Goal: Task Accomplishment & Management: Manage account settings

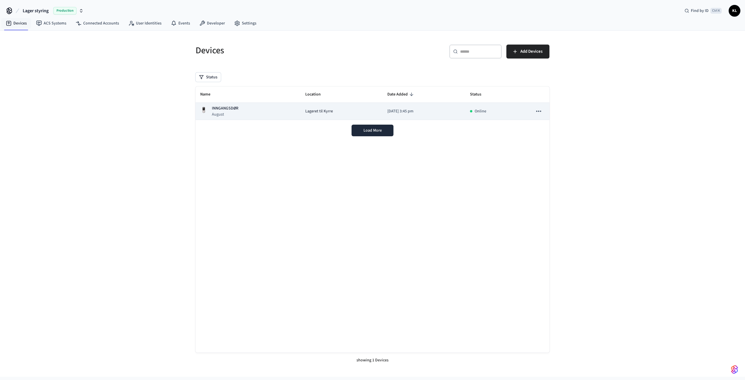
click at [362, 110] on div "Lageret til Kyrre" at bounding box center [341, 111] width 73 height 6
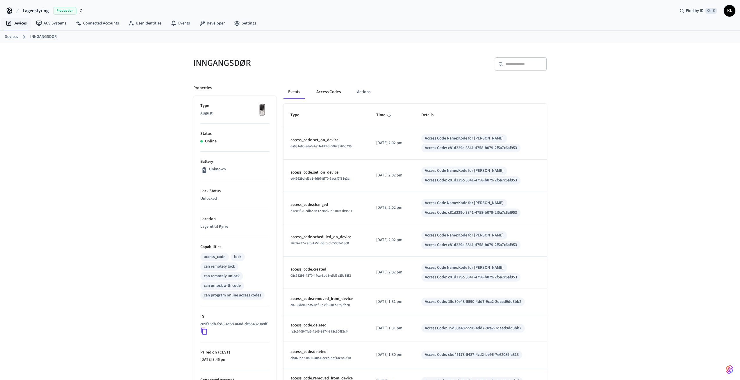
click at [329, 91] on button "Access Codes" at bounding box center [329, 92] width 34 height 14
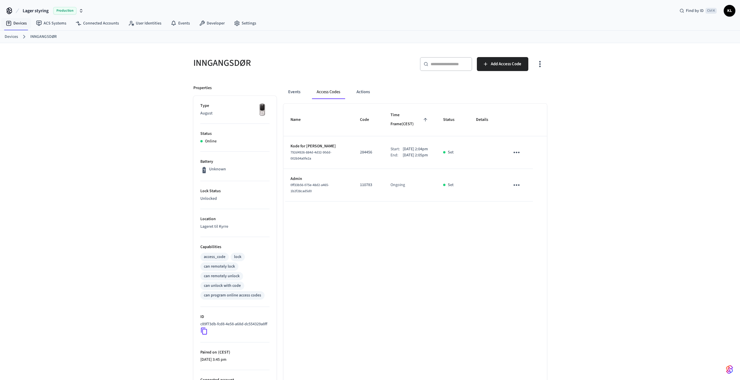
click at [446, 149] on div "Set" at bounding box center [452, 152] width 19 height 6
click at [289, 87] on button "Events" at bounding box center [295, 92] width 22 height 14
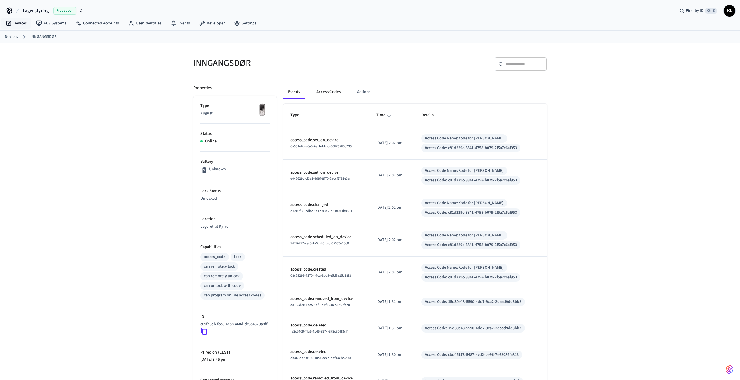
click at [326, 90] on button "Access Codes" at bounding box center [329, 92] width 34 height 14
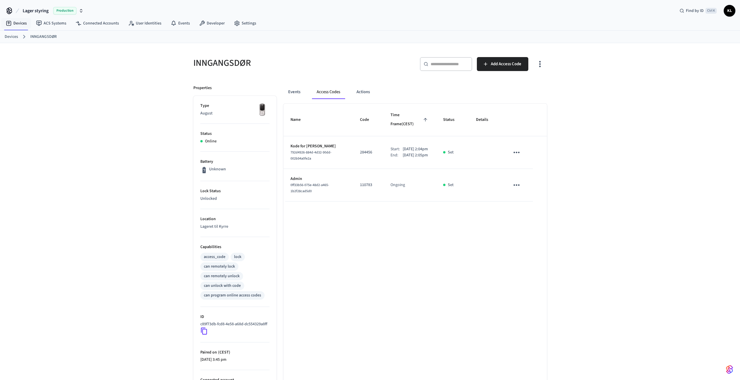
click at [521, 148] on icon "sticky table" at bounding box center [516, 152] width 9 height 9
click at [424, 232] on div at bounding box center [372, 190] width 745 height 380
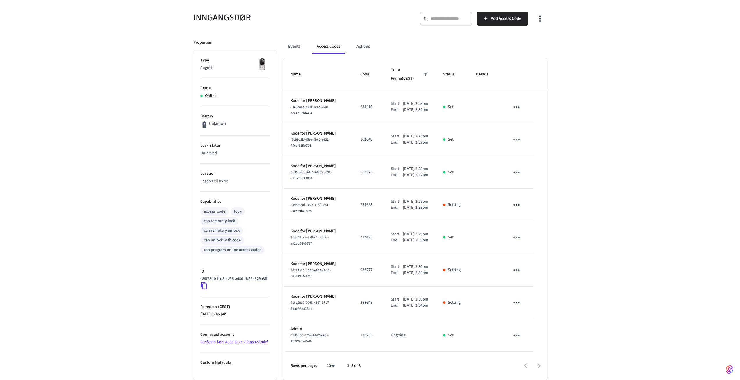
scroll to position [79, 0]
click at [519, 102] on icon "sticky table" at bounding box center [516, 106] width 9 height 9
click at [557, 45] on div at bounding box center [372, 190] width 745 height 380
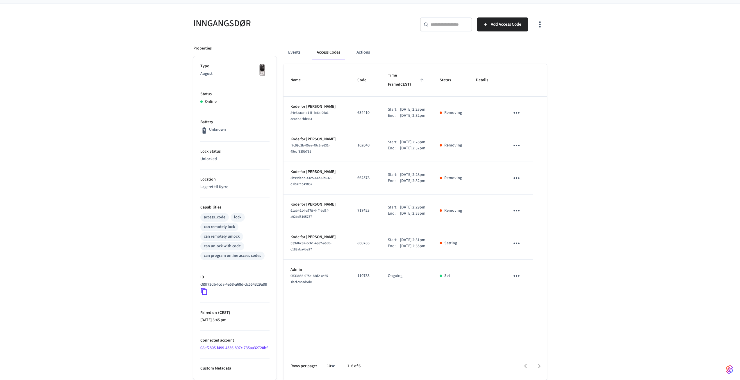
scroll to position [46, 0]
click at [295, 47] on button "Events" at bounding box center [295, 52] width 22 height 14
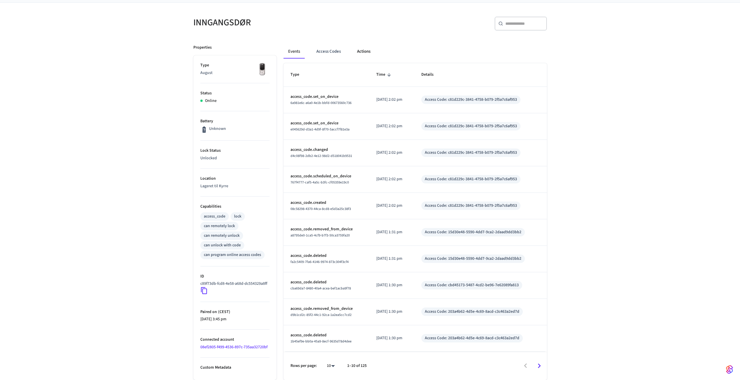
click at [369, 46] on button "Actions" at bounding box center [364, 52] width 23 height 14
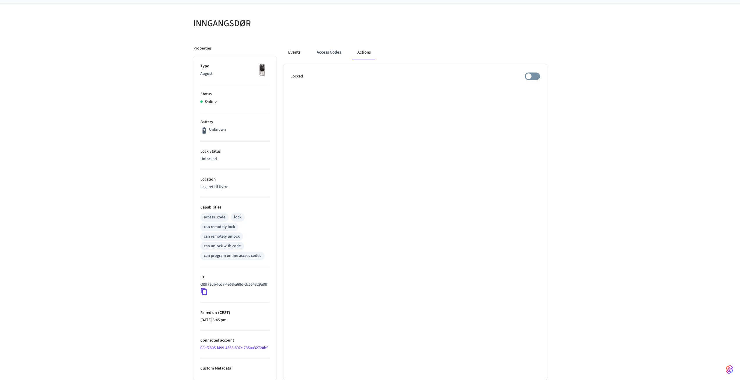
click at [294, 47] on button "Events" at bounding box center [295, 52] width 22 height 14
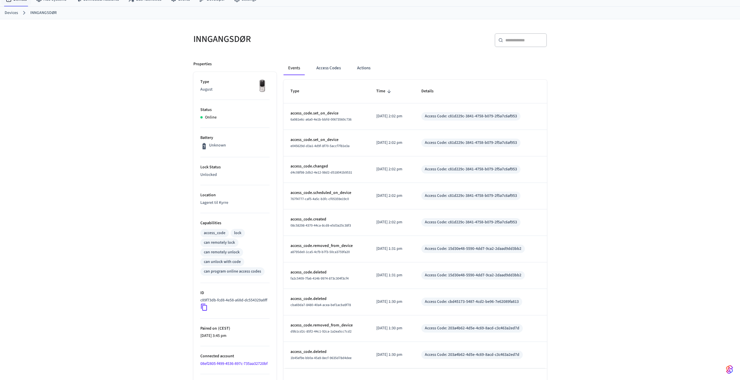
scroll to position [0, 0]
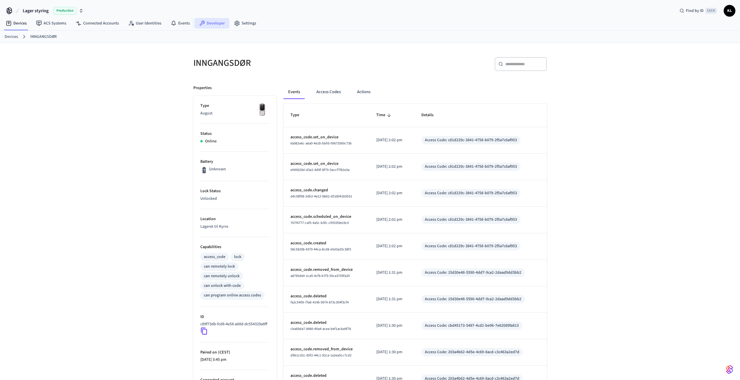
click at [209, 22] on link "Developer" at bounding box center [212, 23] width 35 height 10
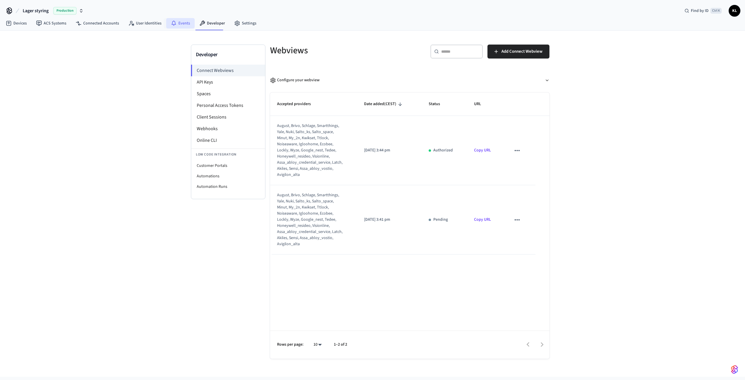
click at [182, 22] on link "Events" at bounding box center [180, 23] width 29 height 10
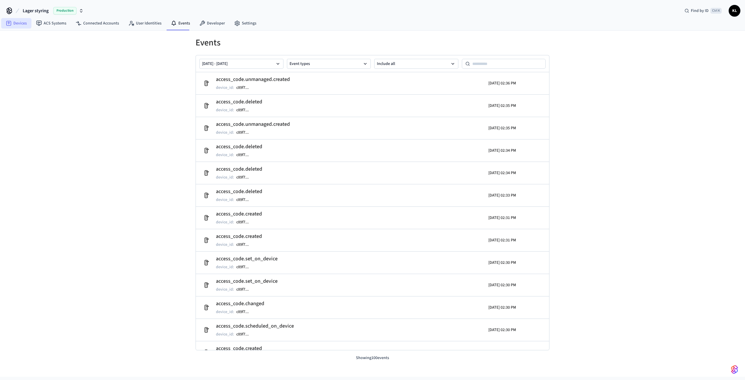
click at [20, 24] on link "Devices" at bounding box center [16, 23] width 30 height 10
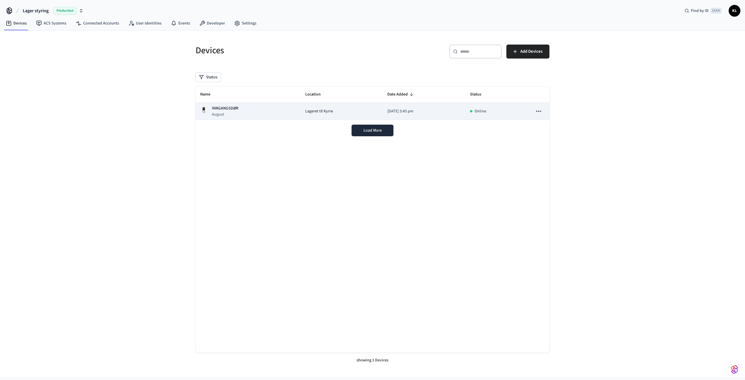
click at [346, 109] on div "Lageret til Kyrre" at bounding box center [341, 111] width 73 height 6
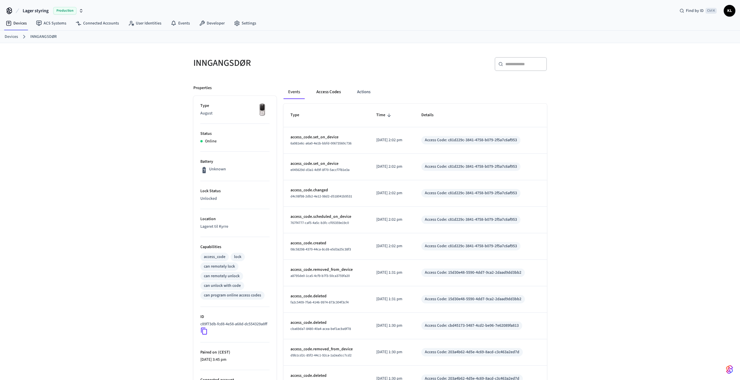
click at [328, 88] on button "Access Codes" at bounding box center [329, 92] width 34 height 14
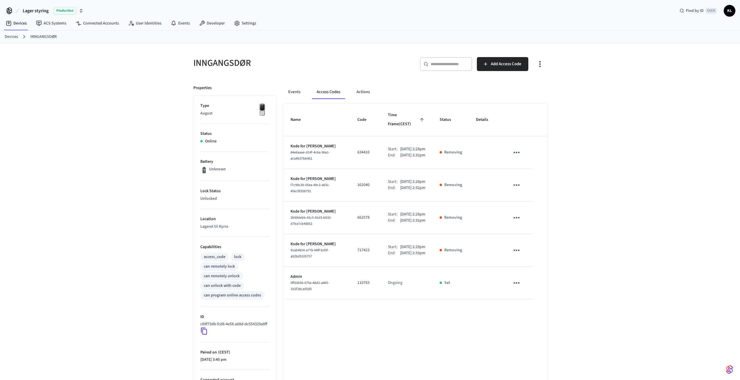
click at [519, 150] on icon "sticky table" at bounding box center [516, 152] width 9 height 9
click at [532, 176] on li "Delete" at bounding box center [531, 178] width 28 height 15
click at [516, 180] on button "sticky table" at bounding box center [517, 185] width 14 height 14
click at [527, 221] on li "Delete" at bounding box center [529, 219] width 28 height 15
click at [517, 218] on icon "sticky table" at bounding box center [517, 217] width 6 height 1
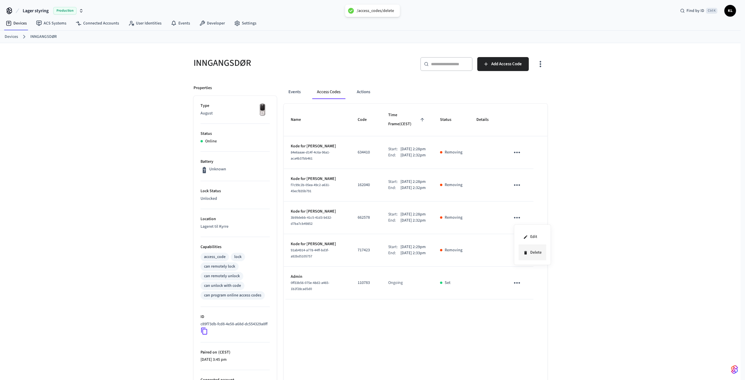
click at [533, 253] on li "Delete" at bounding box center [532, 252] width 28 height 15
click at [515, 255] on icon "sticky table" at bounding box center [516, 250] width 9 height 9
click at [534, 292] on li "Delete" at bounding box center [531, 294] width 28 height 15
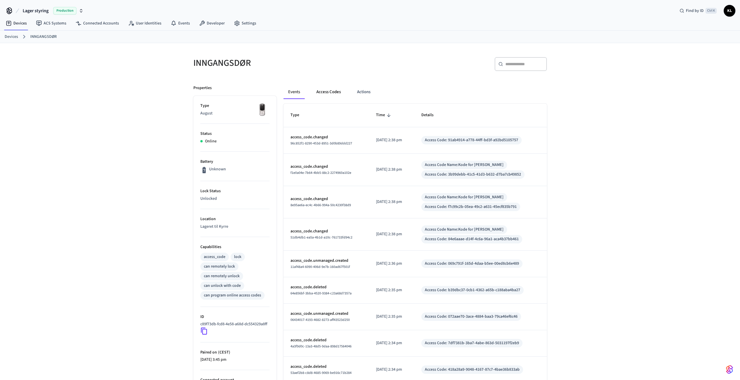
click at [324, 93] on button "Access Codes" at bounding box center [329, 92] width 34 height 14
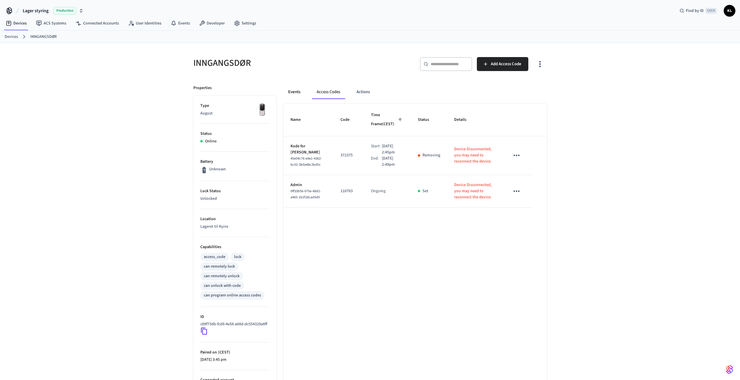
click at [296, 93] on button "Events" at bounding box center [295, 92] width 22 height 14
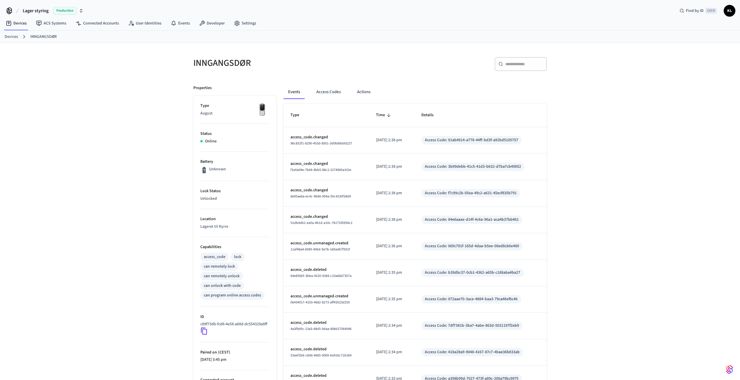
click at [209, 138] on p "Online" at bounding box center [211, 141] width 12 height 6
click at [7, 34] on link "Devices" at bounding box center [11, 37] width 13 height 6
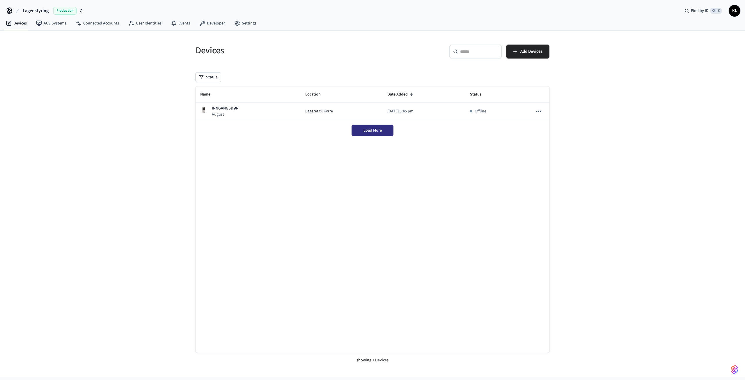
click at [365, 130] on span "Load More" at bounding box center [372, 130] width 18 height 6
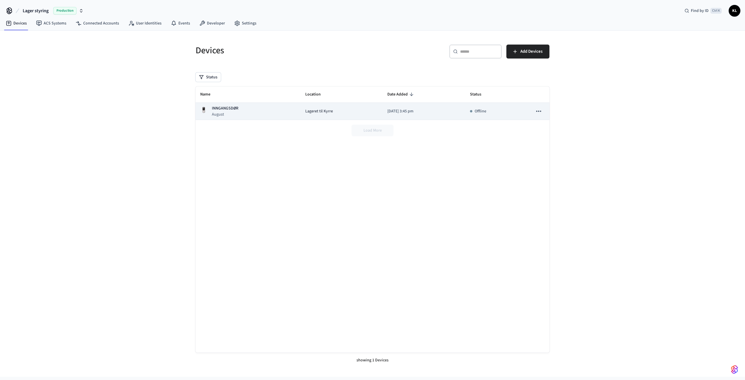
click at [486, 114] on p "Offline" at bounding box center [480, 111] width 12 height 6
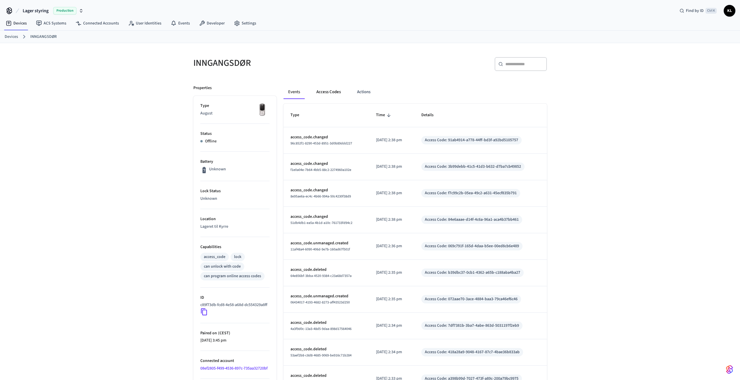
click at [322, 92] on button "Access Codes" at bounding box center [329, 92] width 34 height 14
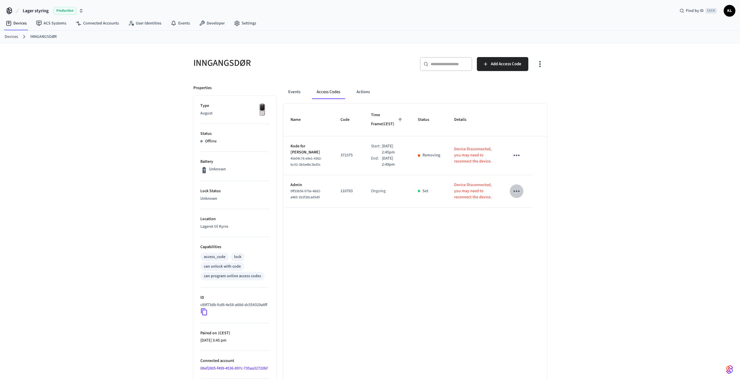
click at [519, 190] on icon "sticky table" at bounding box center [516, 190] width 9 height 9
click at [539, 155] on div at bounding box center [372, 190] width 745 height 380
click at [11, 38] on link "Devices" at bounding box center [11, 37] width 13 height 6
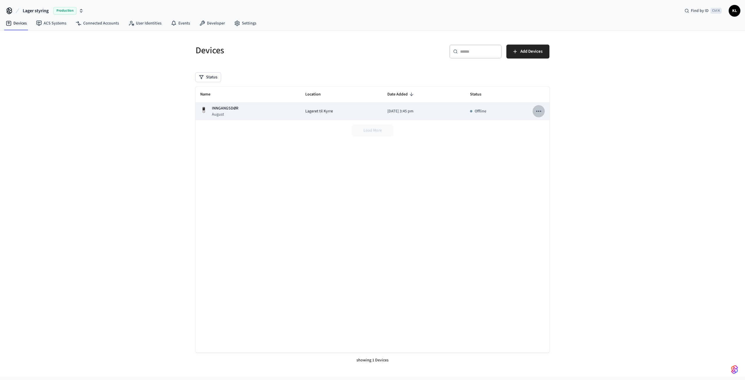
click at [538, 110] on icon "sticky table" at bounding box center [539, 111] width 8 height 8
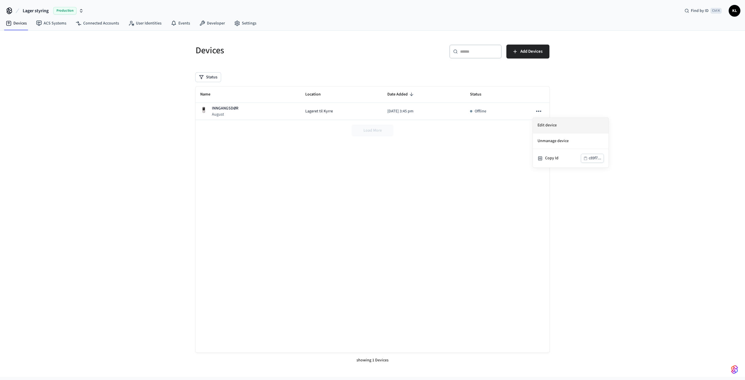
click at [548, 126] on li "Edit device" at bounding box center [571, 126] width 76 height 16
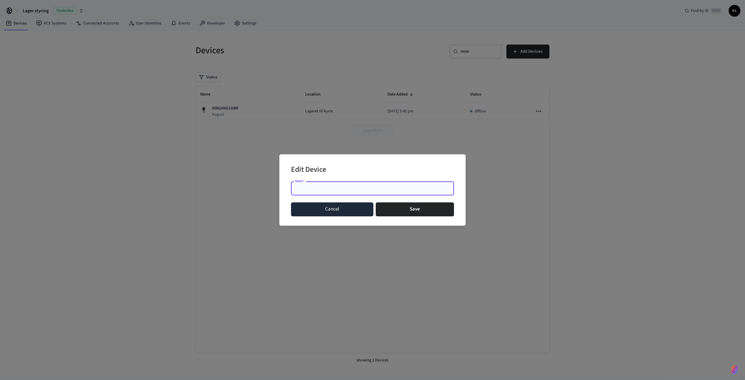
click at [328, 211] on button "Cancel" at bounding box center [332, 209] width 82 height 14
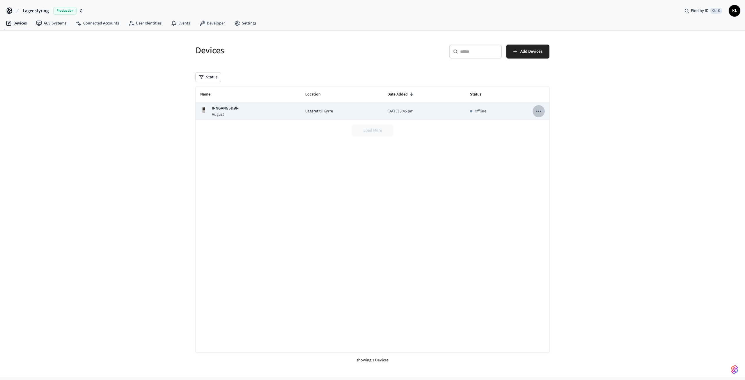
click at [534, 109] on button "sticky table" at bounding box center [538, 111] width 12 height 12
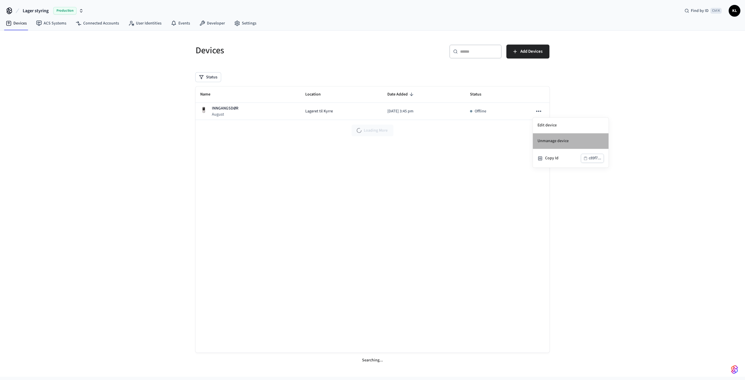
click at [547, 136] on li "Unmanage device" at bounding box center [571, 141] width 76 height 16
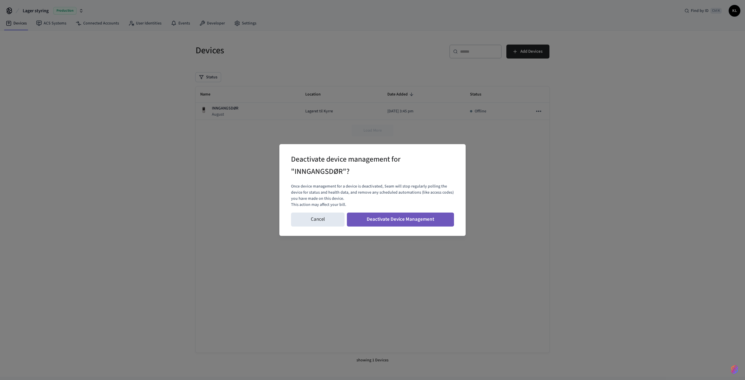
click at [397, 218] on button "Deactivate Device Management" at bounding box center [400, 219] width 107 height 14
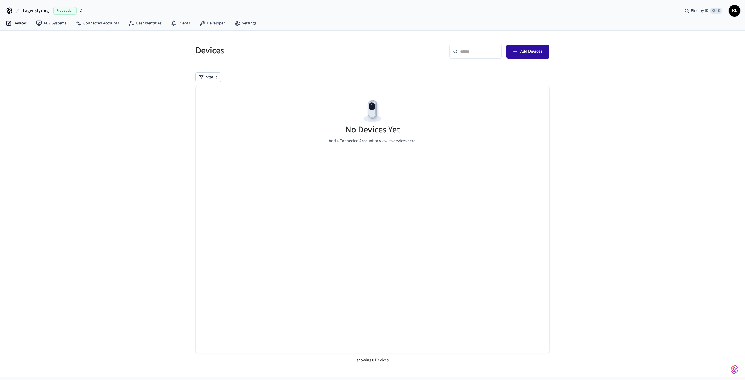
click at [529, 49] on span "Add Devices" at bounding box center [531, 52] width 22 height 8
click at [52, 25] on link "ACS Systems" at bounding box center [51, 23] width 40 height 10
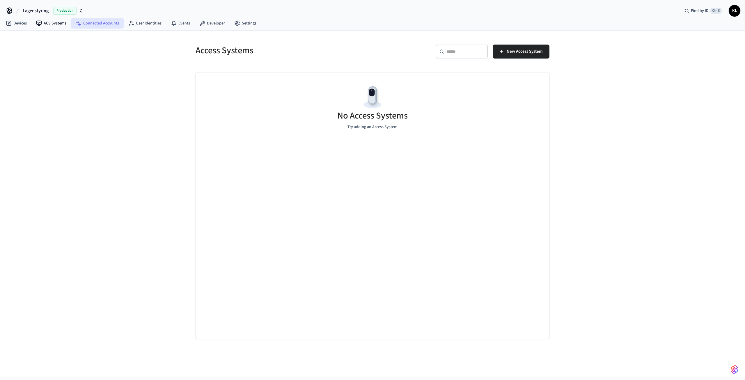
click at [106, 24] on link "Connected Accounts" at bounding box center [97, 23] width 53 height 10
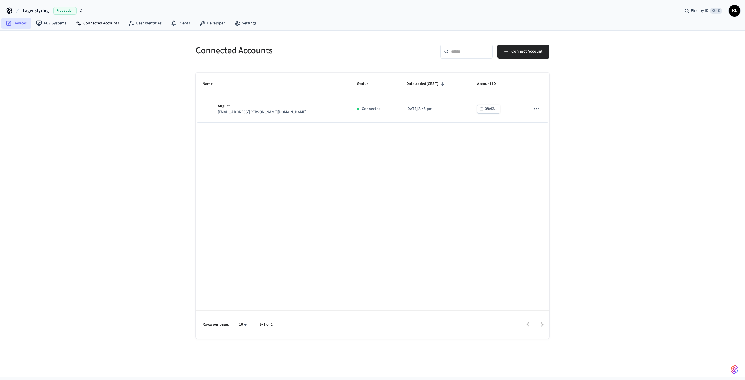
click at [15, 26] on link "Devices" at bounding box center [16, 23] width 30 height 10
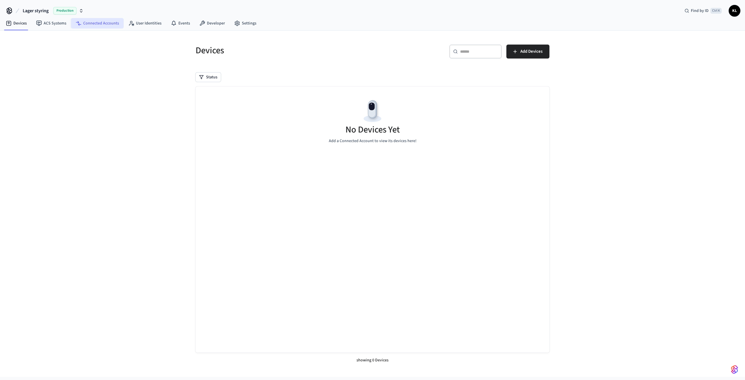
click at [101, 21] on link "Connected Accounts" at bounding box center [97, 23] width 53 height 10
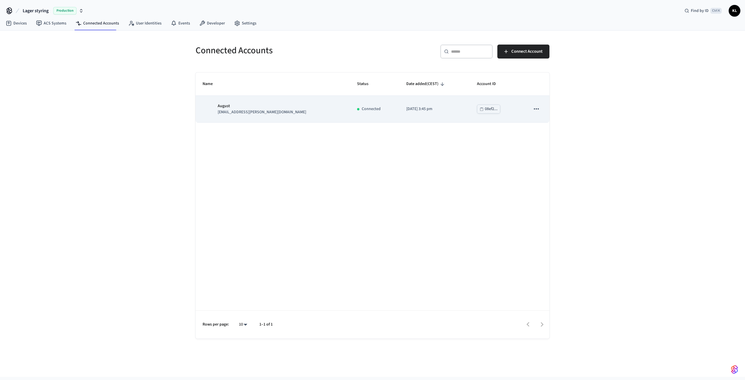
click at [540, 110] on button "sticky table" at bounding box center [536, 109] width 12 height 12
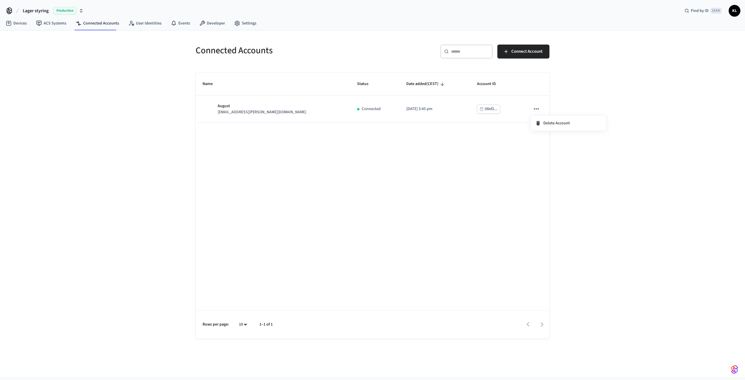
click at [358, 203] on div at bounding box center [372, 190] width 745 height 380
click at [19, 17] on nav "Devices ACS Systems Connected Accounts User Identities Events Developer Settings" at bounding box center [131, 23] width 260 height 13
click at [18, 24] on link "Devices" at bounding box center [16, 23] width 30 height 10
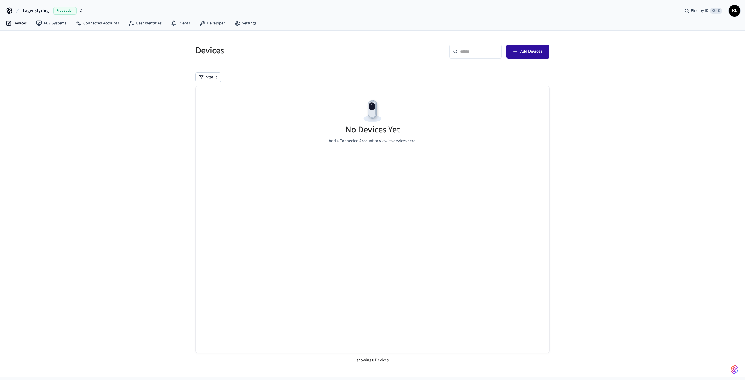
click at [515, 53] on icon "button" at bounding box center [515, 52] width 6 height 6
click at [102, 22] on link "Connected Accounts" at bounding box center [97, 23] width 53 height 10
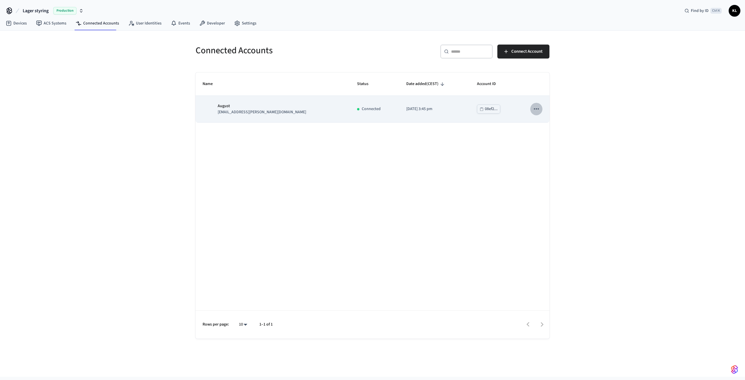
click at [535, 108] on icon "sticky table" at bounding box center [536, 109] width 8 height 8
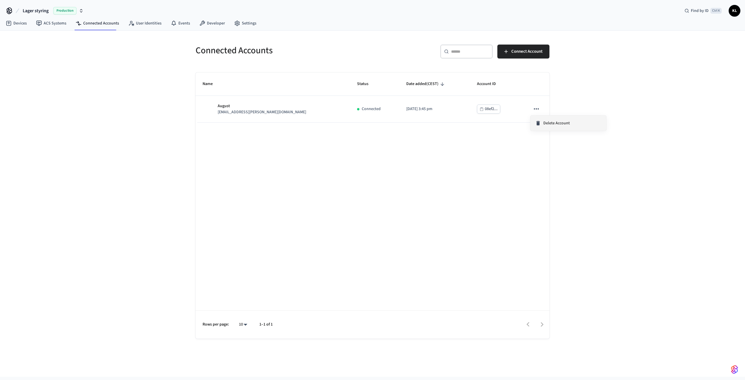
click at [557, 125] on span "Delete Account" at bounding box center [556, 123] width 26 height 6
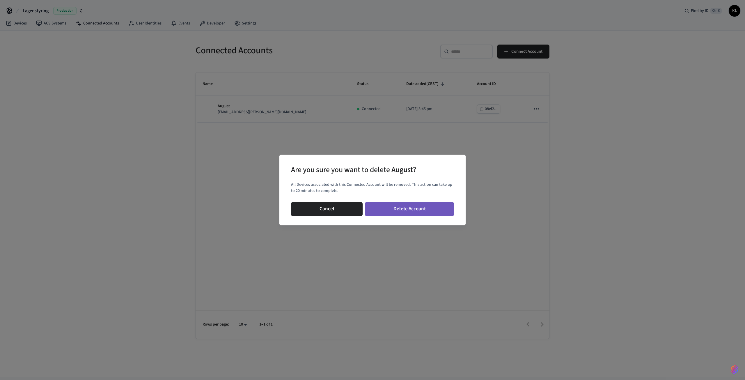
click at [410, 208] on button "Delete Account" at bounding box center [409, 209] width 89 height 14
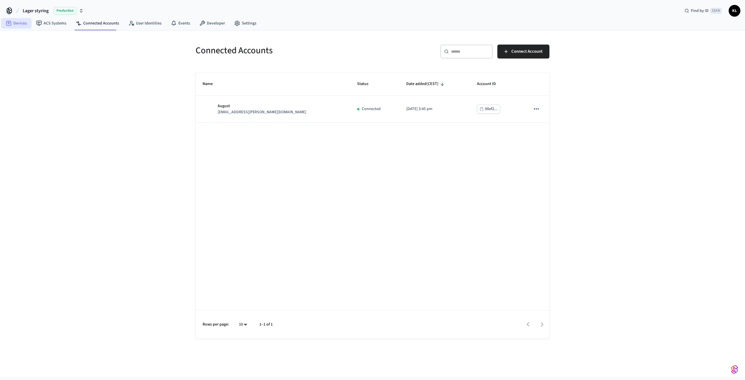
click at [28, 22] on link "Devices" at bounding box center [16, 23] width 30 height 10
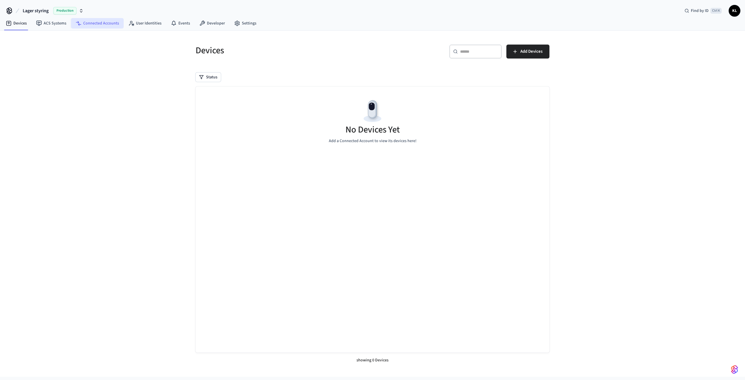
click at [105, 22] on link "Connected Accounts" at bounding box center [97, 23] width 53 height 10
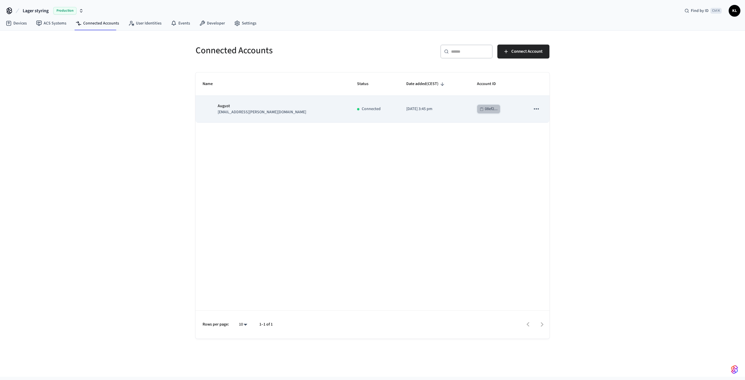
click at [485, 108] on div "08ef2..." at bounding box center [491, 108] width 13 height 7
click at [535, 108] on icon "sticky table" at bounding box center [536, 109] width 8 height 8
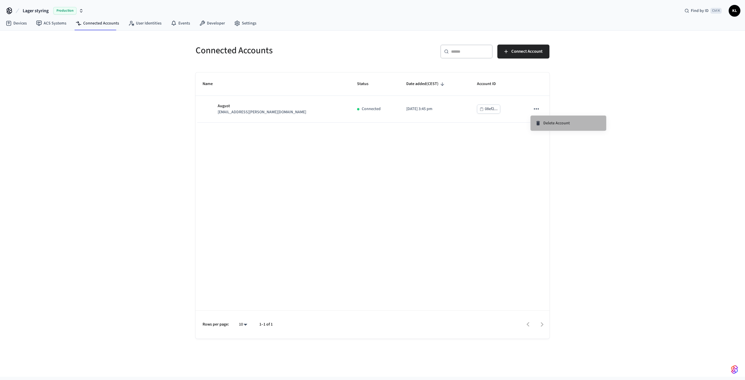
click at [558, 121] on span "Delete Account" at bounding box center [556, 123] width 26 height 6
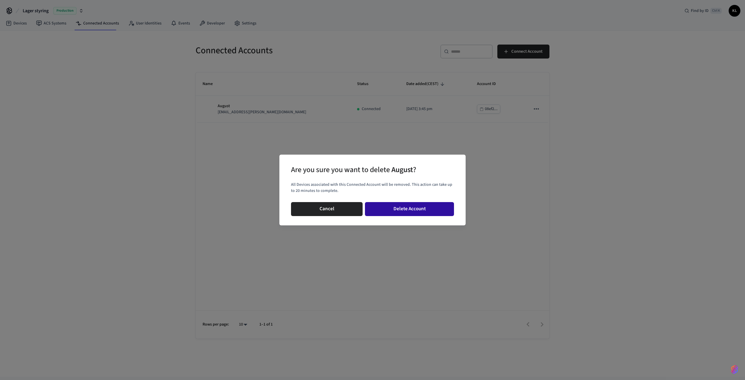
click at [414, 208] on button "Delete Account" at bounding box center [409, 209] width 89 height 14
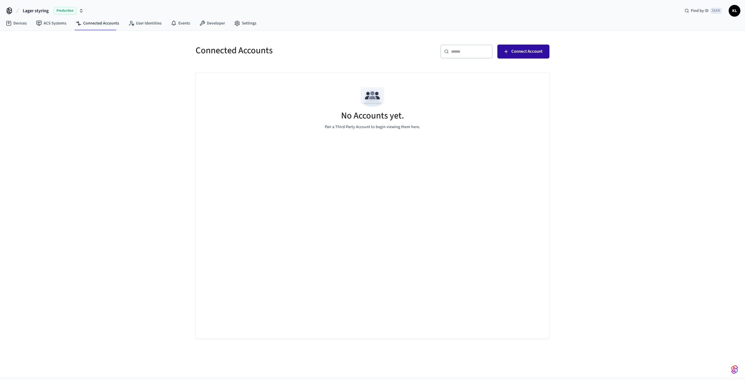
drag, startPoint x: 529, startPoint y: 50, endPoint x: 526, endPoint y: 55, distance: 5.7
click at [529, 50] on span "Connect Account" at bounding box center [526, 52] width 31 height 8
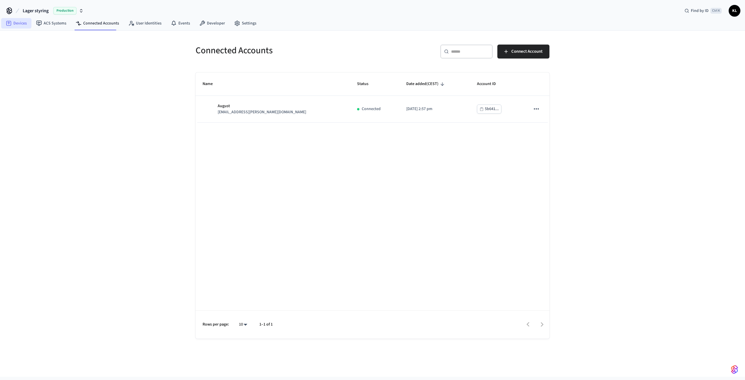
click at [24, 22] on link "Devices" at bounding box center [16, 23] width 30 height 10
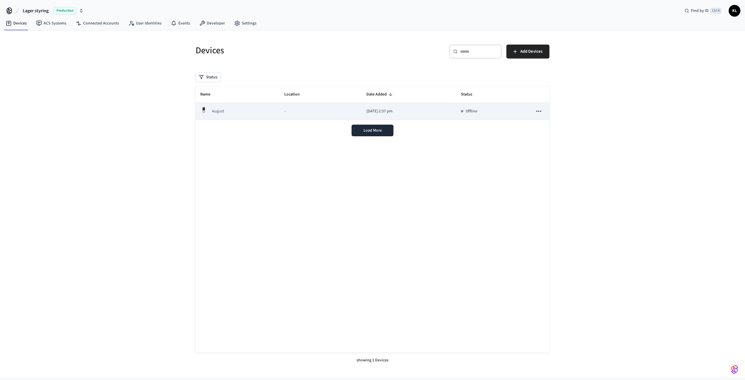
click at [477, 113] on p "Offline" at bounding box center [471, 111] width 12 height 6
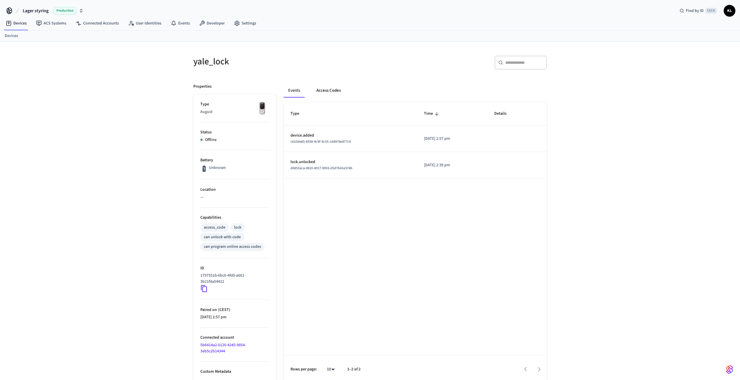
click at [329, 90] on button "Access Codes" at bounding box center [329, 90] width 34 height 14
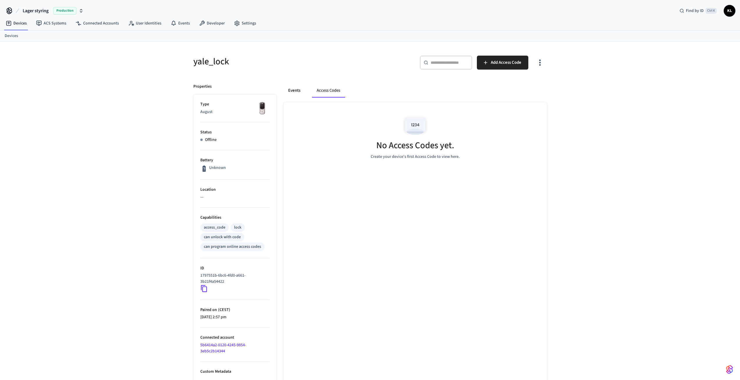
click at [288, 90] on button "Events" at bounding box center [295, 90] width 22 height 14
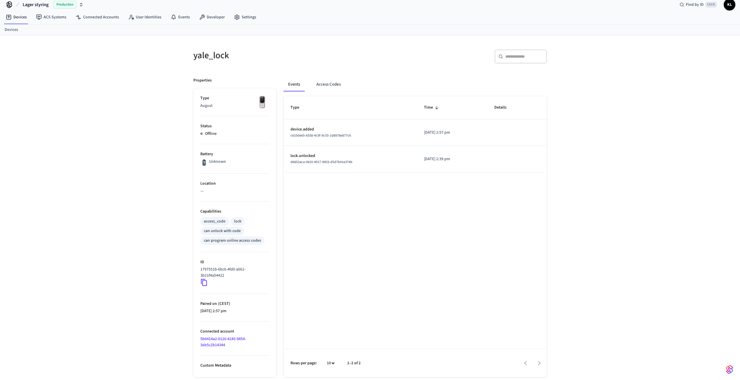
scroll to position [8, 0]
click at [45, 15] on link "ACS Systems" at bounding box center [51, 15] width 40 height 10
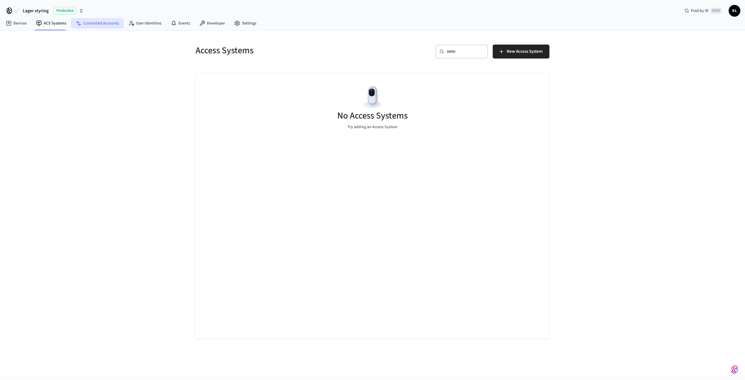
click at [92, 24] on link "Connected Accounts" at bounding box center [97, 23] width 53 height 10
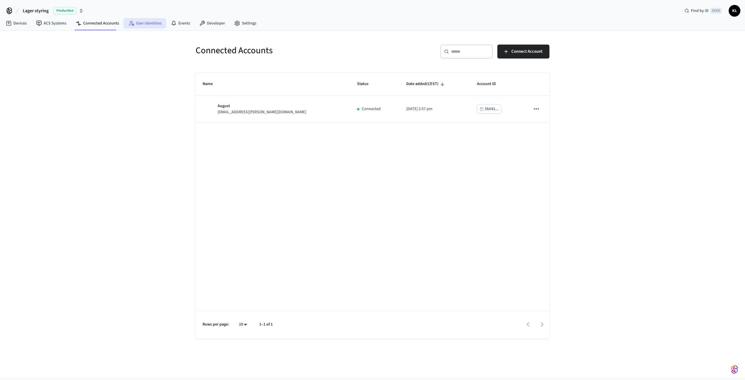
click at [144, 24] on link "User Identities" at bounding box center [145, 23] width 42 height 10
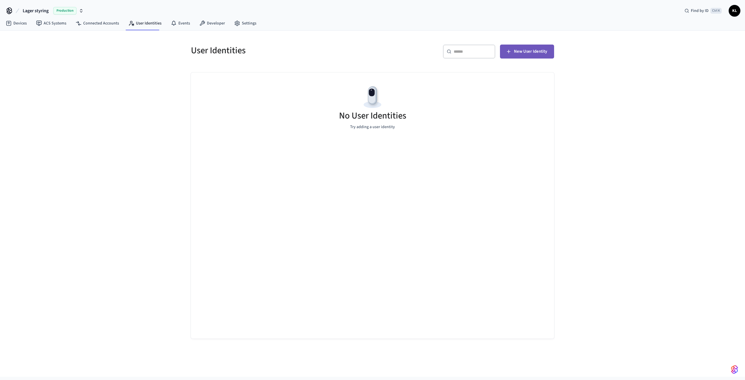
click at [535, 48] on span "New User Identity" at bounding box center [530, 52] width 33 height 8
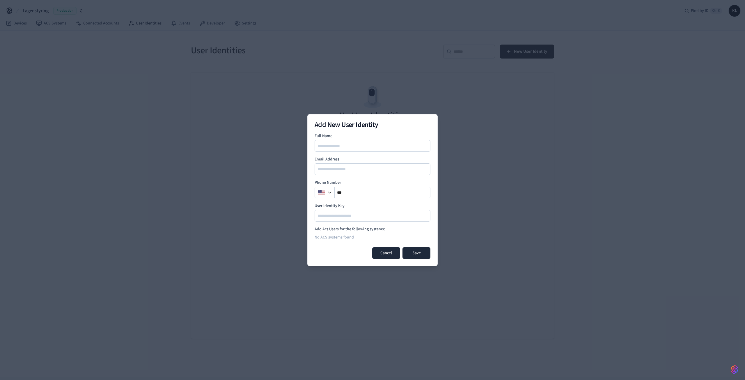
click at [382, 251] on button "Cancel" at bounding box center [386, 253] width 28 height 12
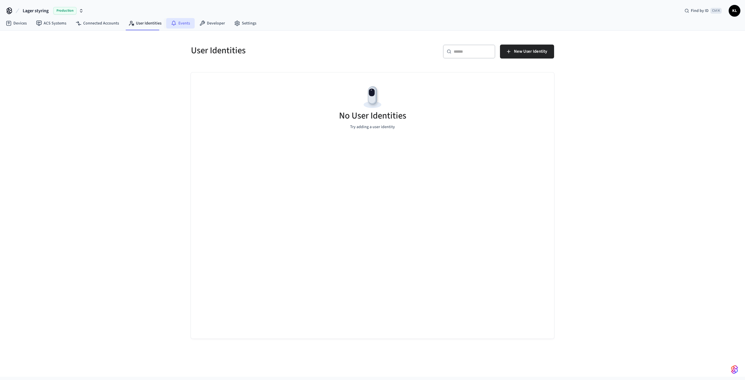
click at [183, 19] on link "Events" at bounding box center [180, 23] width 29 height 10
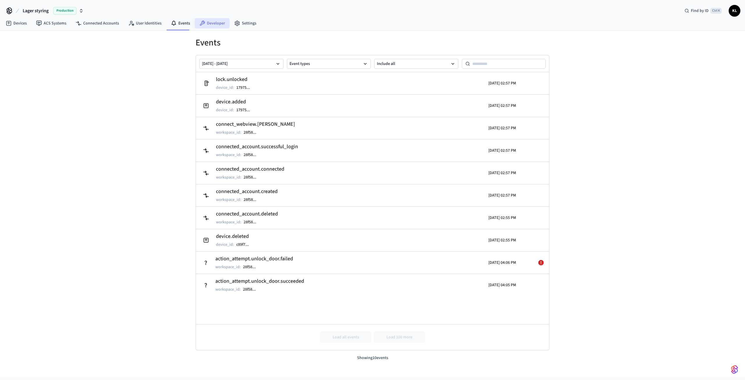
click at [215, 22] on link "Developer" at bounding box center [212, 23] width 35 height 10
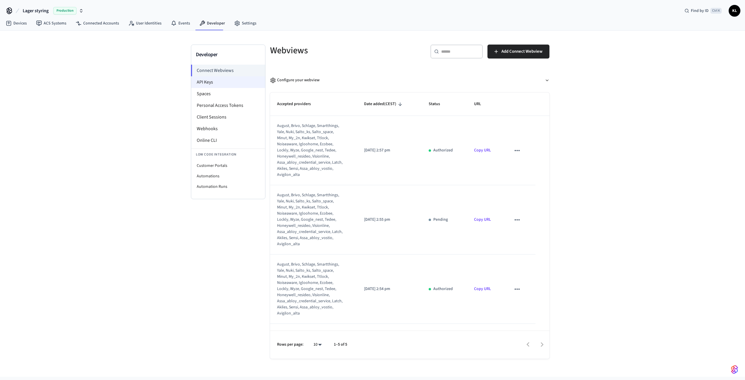
click at [209, 79] on li "API Keys" at bounding box center [228, 82] width 74 height 12
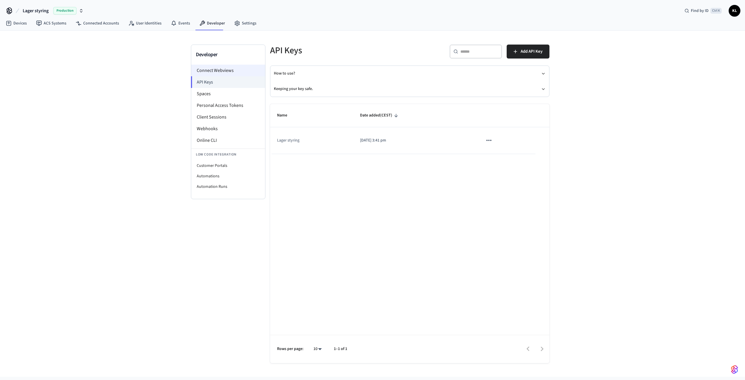
click at [209, 71] on li "Connect Webviews" at bounding box center [228, 71] width 74 height 12
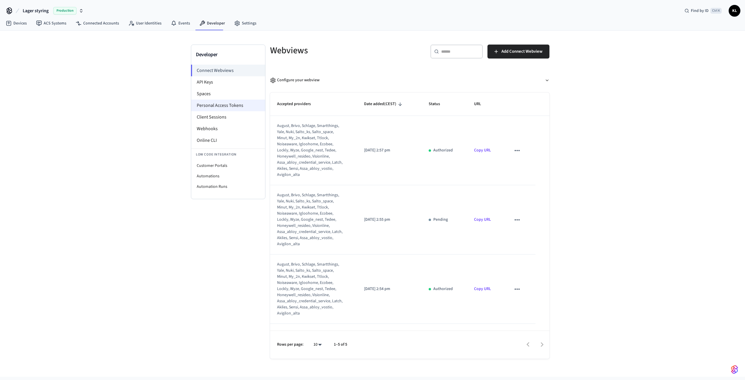
click at [227, 106] on li "Personal Access Tokens" at bounding box center [228, 105] width 74 height 12
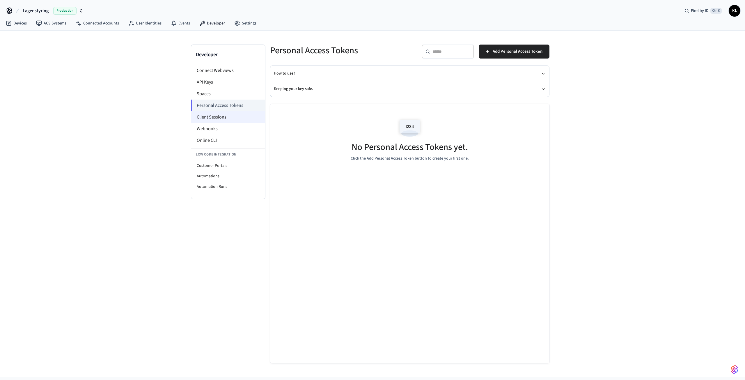
click at [214, 119] on li "Client Sessions" at bounding box center [228, 117] width 74 height 12
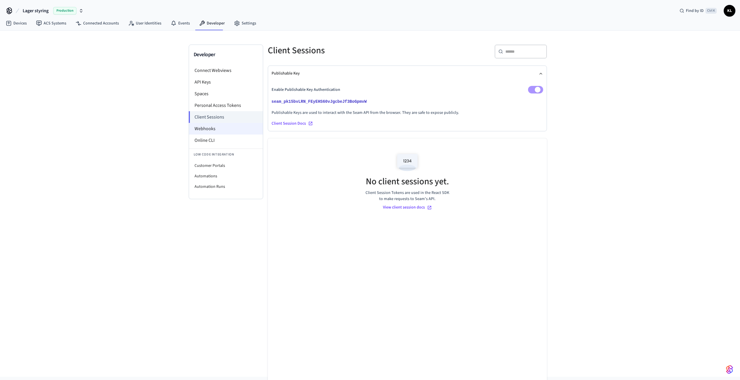
click at [209, 128] on li "Webhooks" at bounding box center [226, 129] width 74 height 12
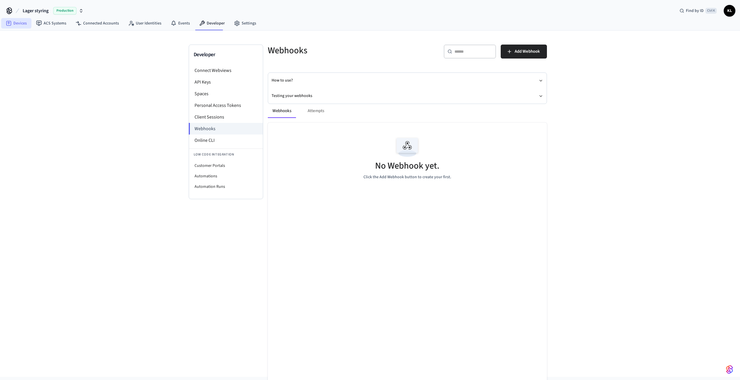
click at [19, 24] on link "Devices" at bounding box center [16, 23] width 30 height 10
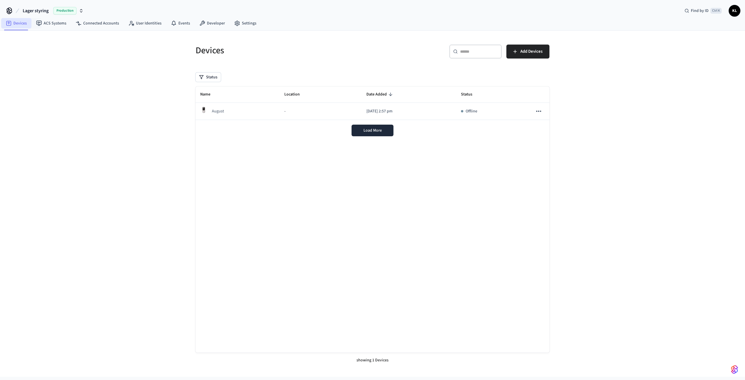
click at [23, 24] on link "Devices" at bounding box center [16, 23] width 30 height 10
